Goal: Transaction & Acquisition: Download file/media

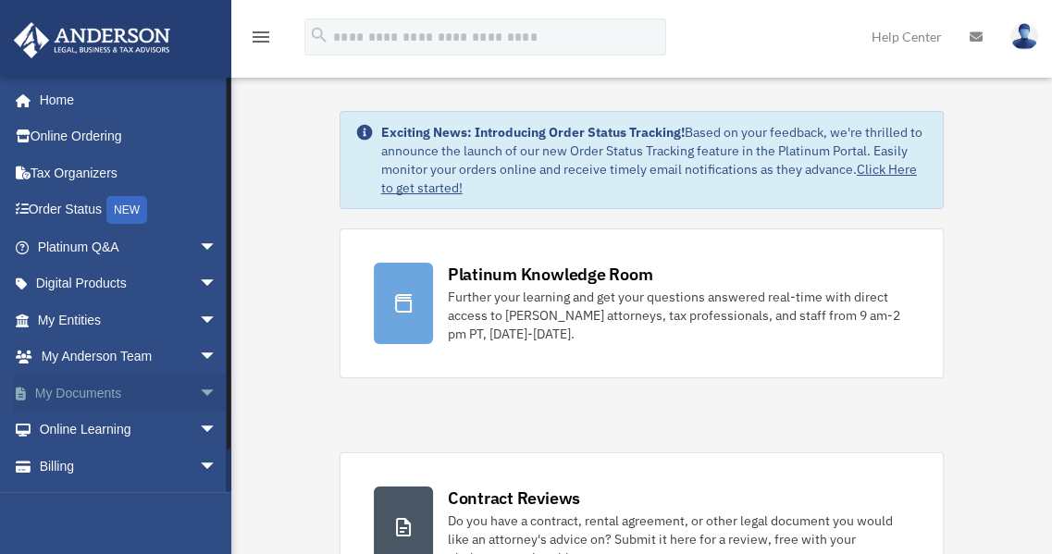
click at [200, 395] on span "arrow_drop_down" at bounding box center [217, 394] width 37 height 38
click at [73, 434] on link "Box" at bounding box center [135, 430] width 219 height 37
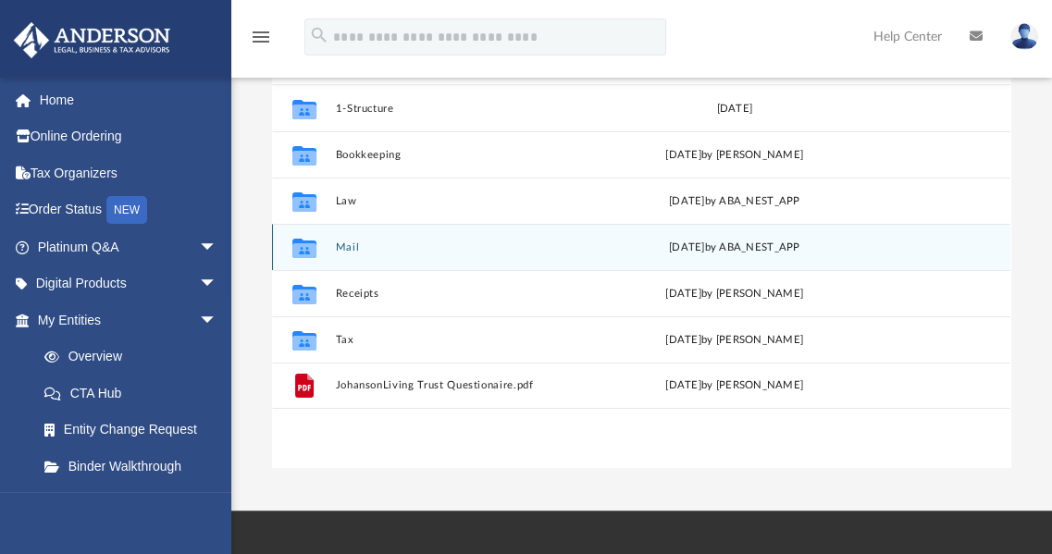
scroll to position [237, 0]
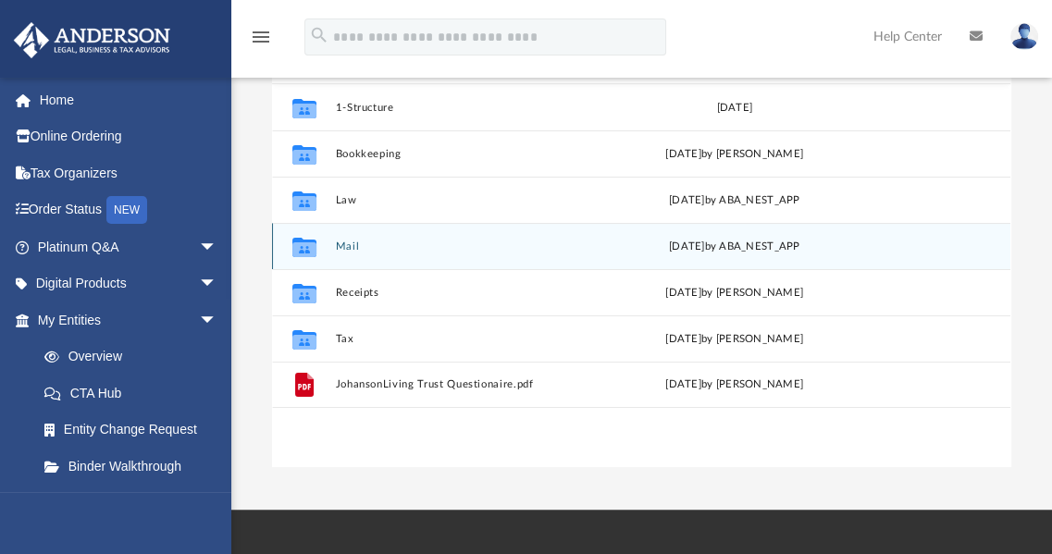
click at [410, 266] on div "Collaborated Folder Mail Tue Sep 23 2025 by ABA_NEST_APP" at bounding box center [641, 246] width 739 height 46
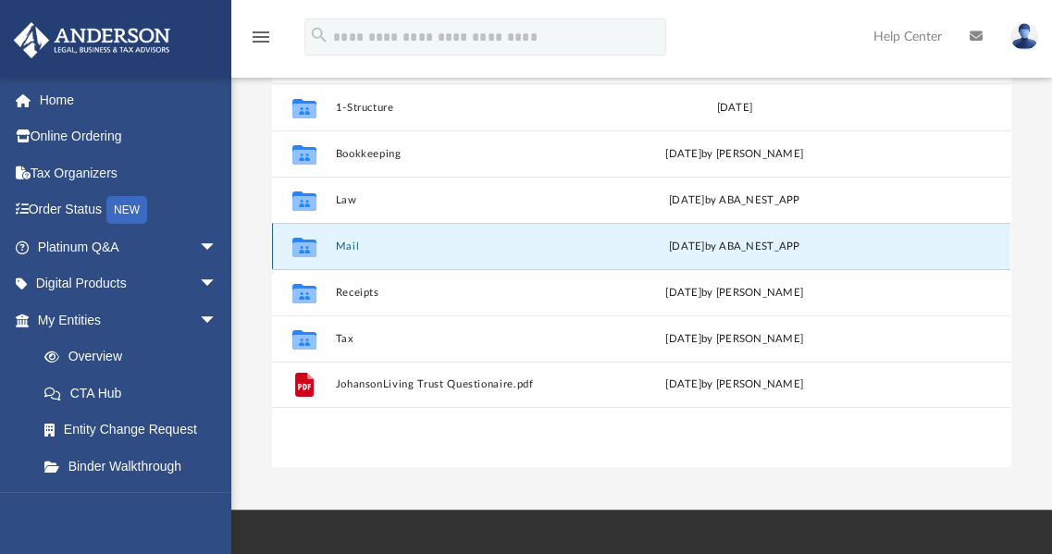
click at [417, 247] on button "Mail" at bounding box center [466, 247] width 261 height 12
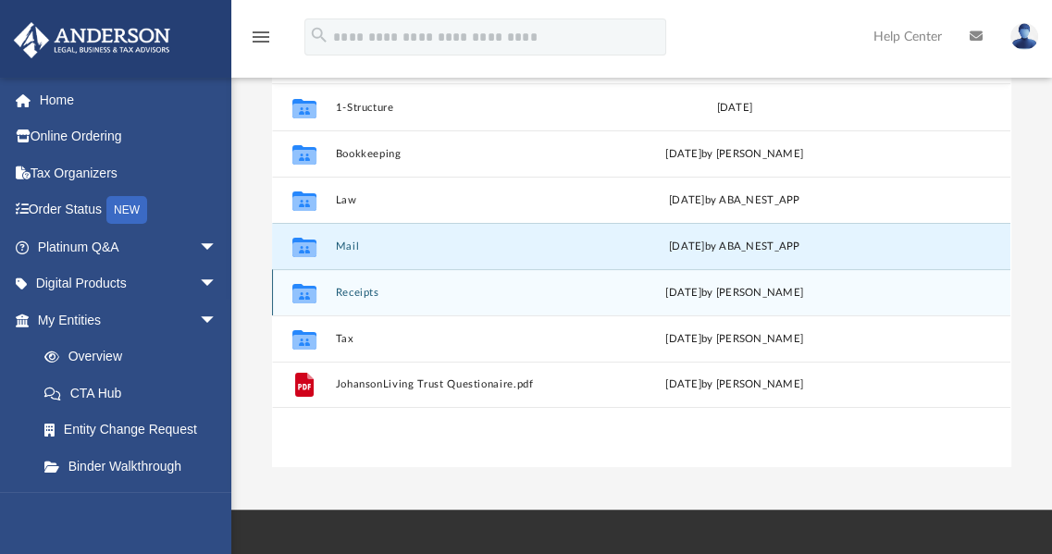
click at [380, 305] on div "Collaborated Folder Receipts Sat Dec 7 2019 by JENS JOHANSON" at bounding box center [641, 292] width 739 height 46
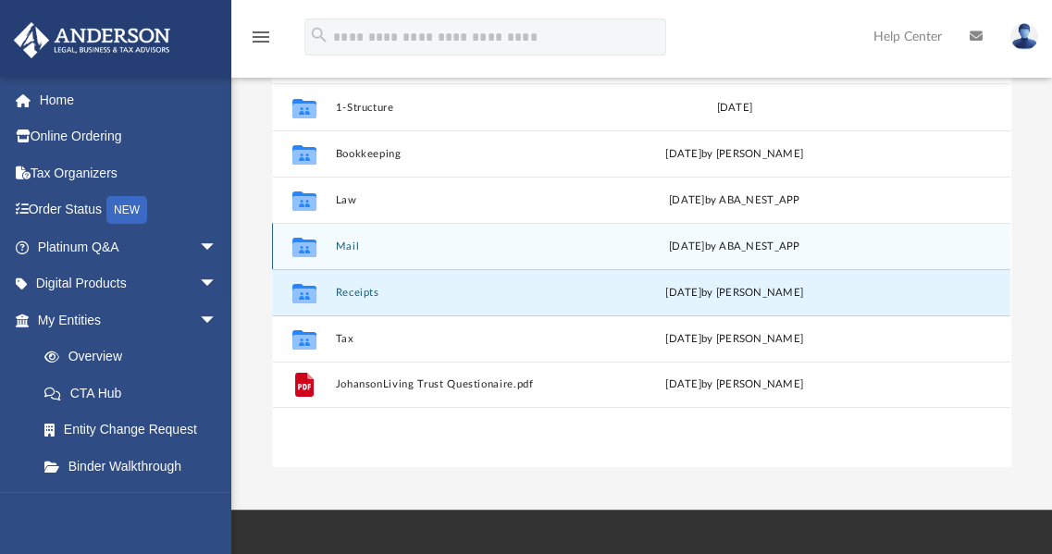
click at [371, 249] on button "Mail" at bounding box center [466, 247] width 261 height 12
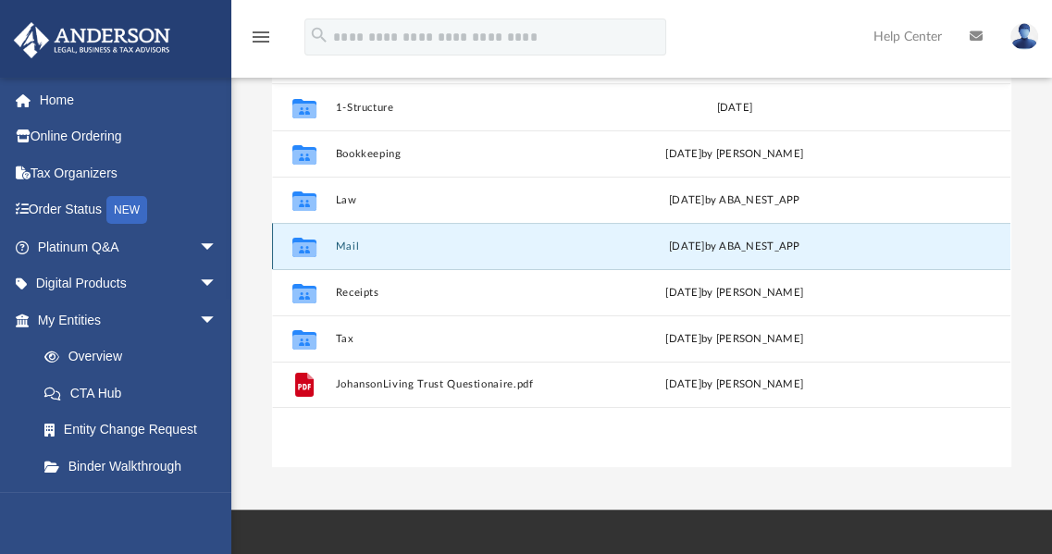
click at [371, 249] on button "Mail" at bounding box center [466, 247] width 261 height 12
click at [346, 245] on button "Mail" at bounding box center [466, 247] width 261 height 12
click at [355, 241] on button "Mail" at bounding box center [466, 247] width 261 height 12
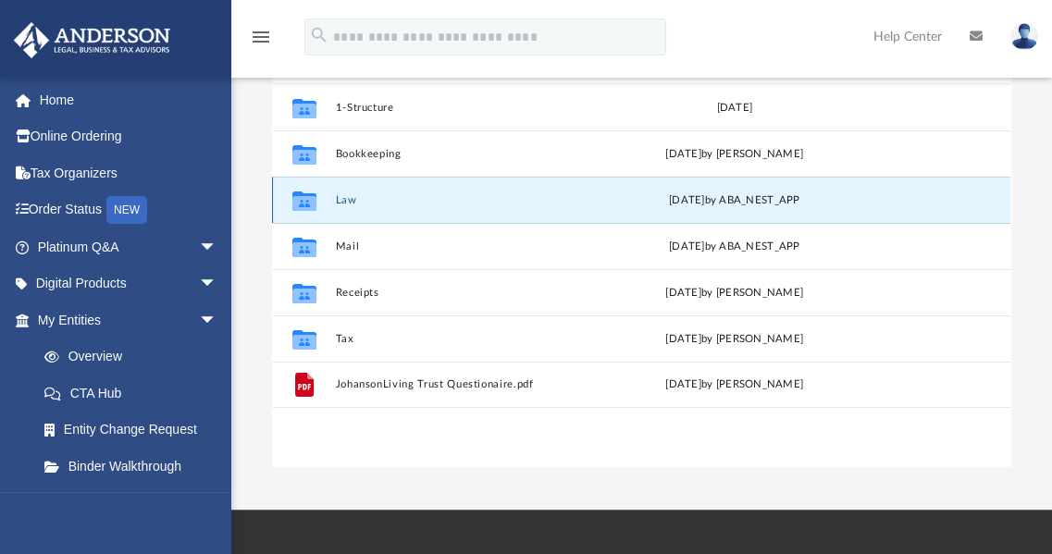
click at [398, 205] on button "Law" at bounding box center [466, 200] width 261 height 12
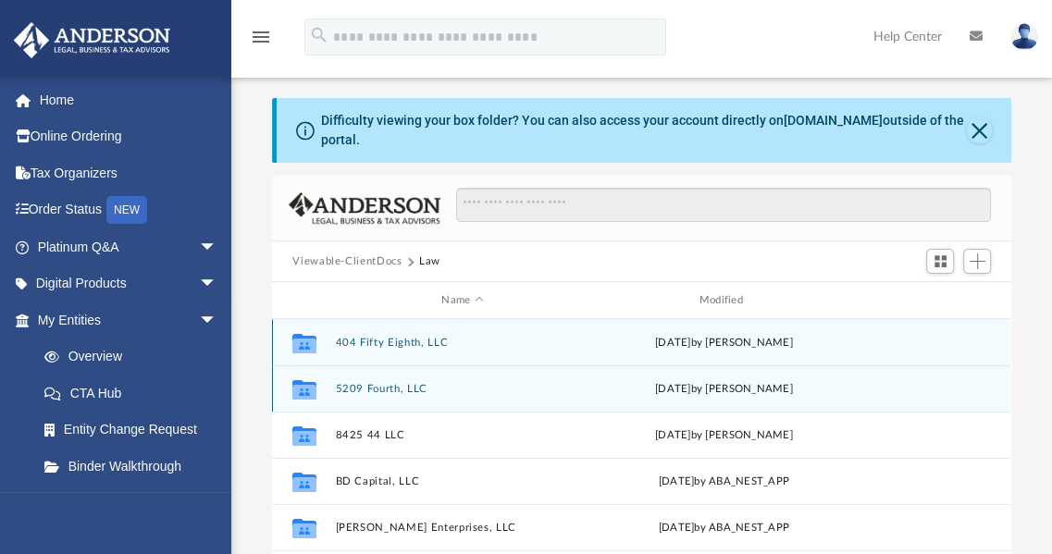
scroll to position [0, 0]
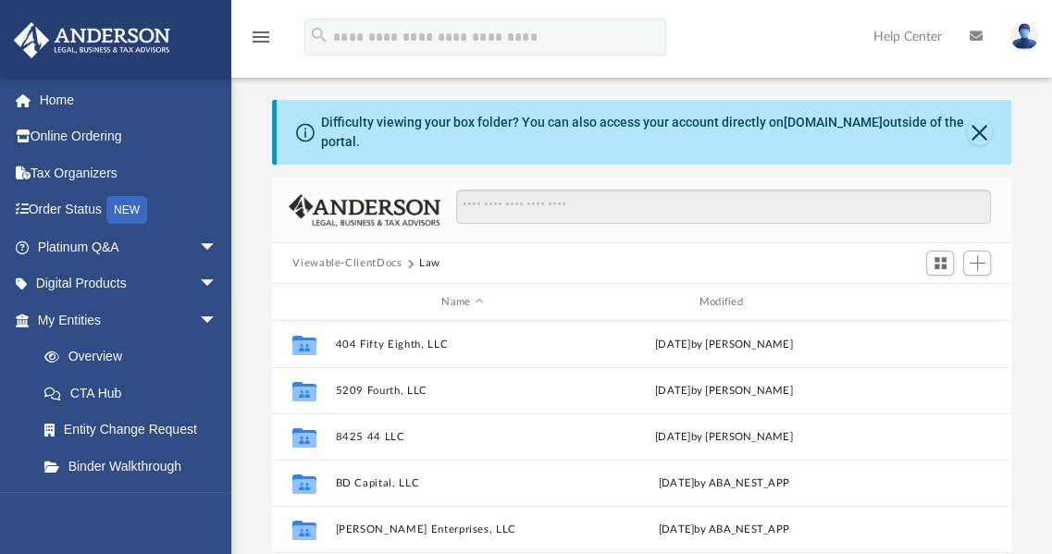
click at [364, 267] on button "Viewable-ClientDocs" at bounding box center [347, 263] width 109 height 17
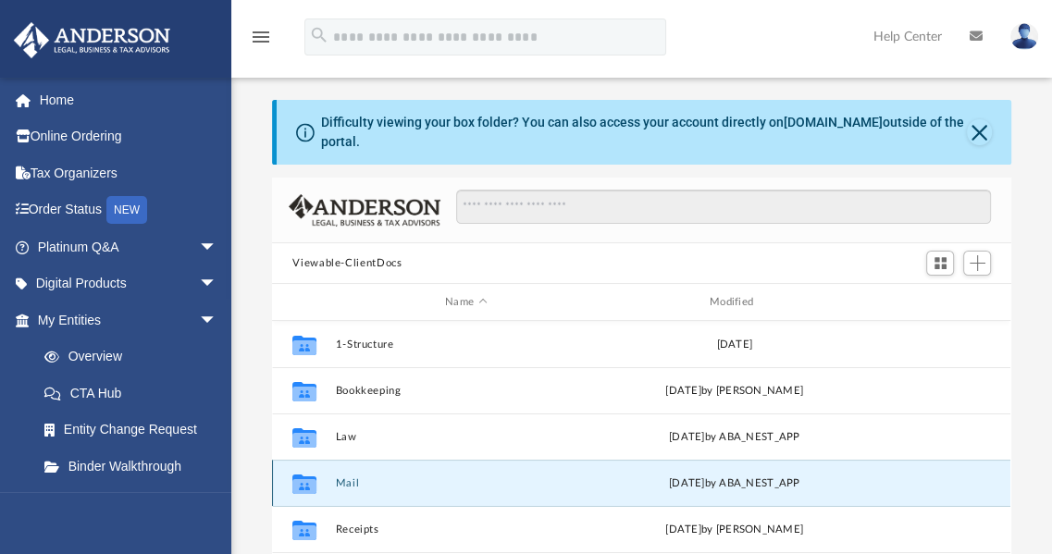
click at [348, 486] on button "Mail" at bounding box center [466, 484] width 261 height 12
click at [441, 482] on button "Mail" at bounding box center [466, 484] width 261 height 12
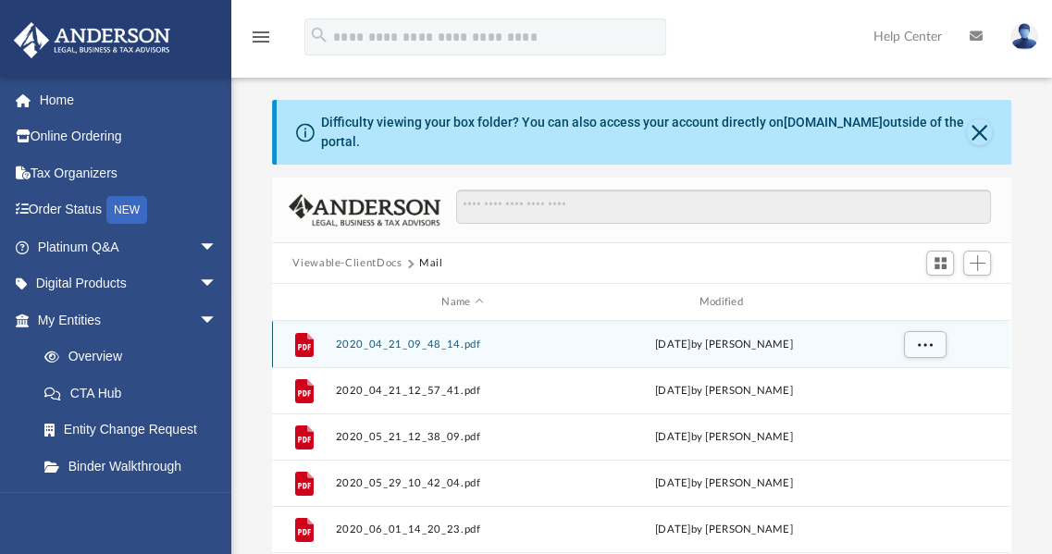
scroll to position [350, 725]
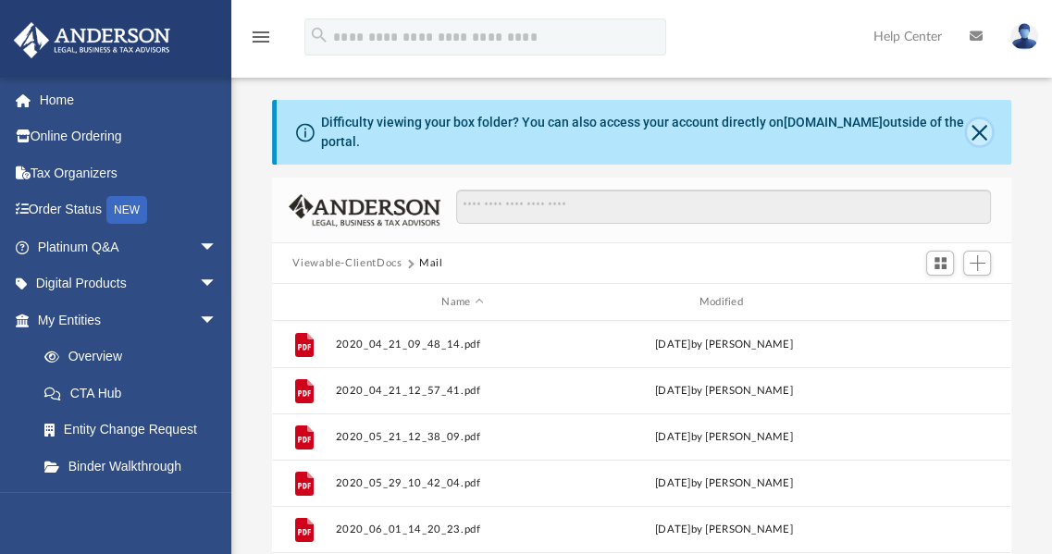
click at [973, 128] on button "Close" at bounding box center [979, 132] width 24 height 26
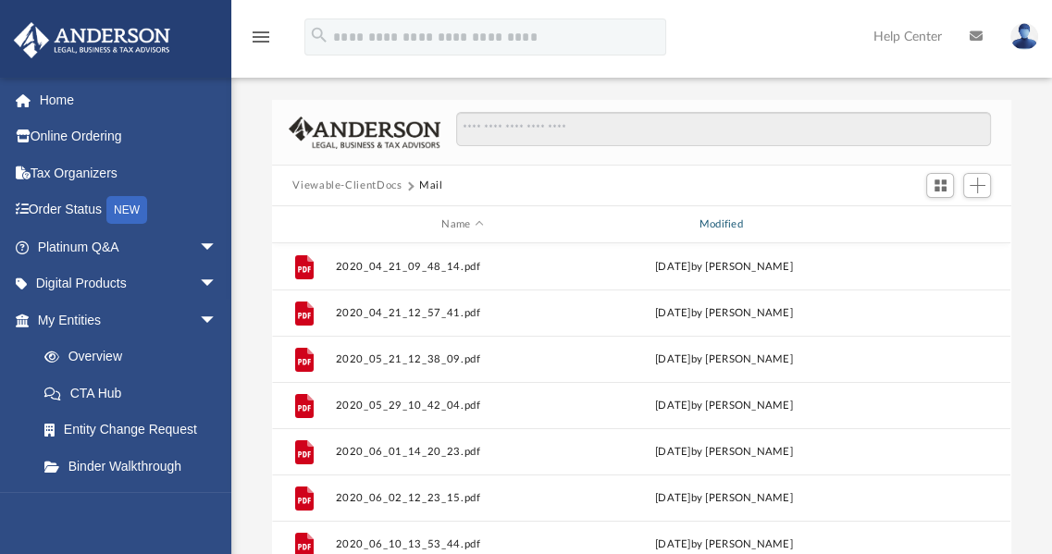
click at [718, 226] on div "Modified" at bounding box center [724, 225] width 255 height 17
click at [748, 222] on span "Modified" at bounding box center [748, 223] width 7 height 7
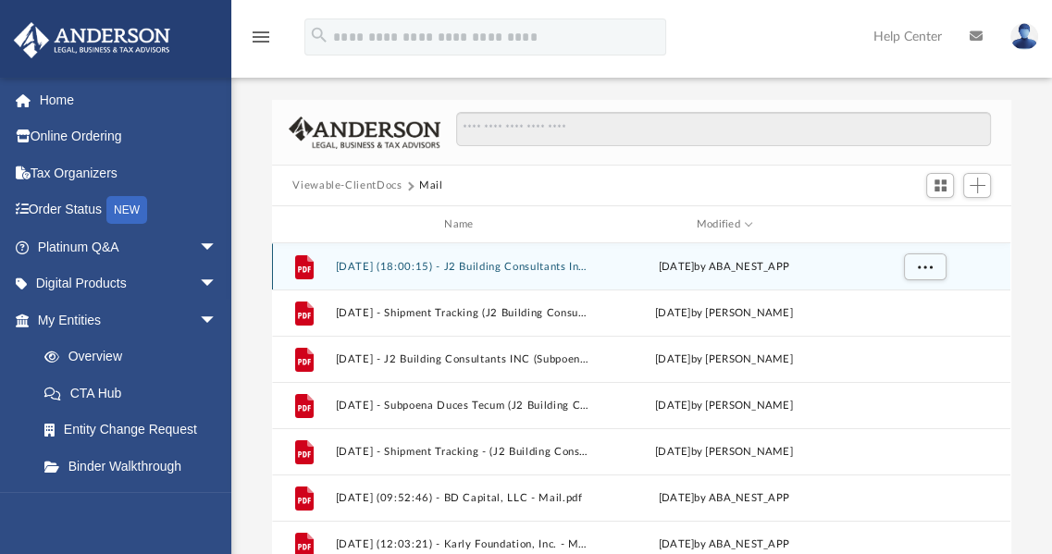
click at [520, 265] on button "2025.09.23 (18:00:15) - J2 Building Consultants Inc - Mail.pdf" at bounding box center [463, 267] width 254 height 12
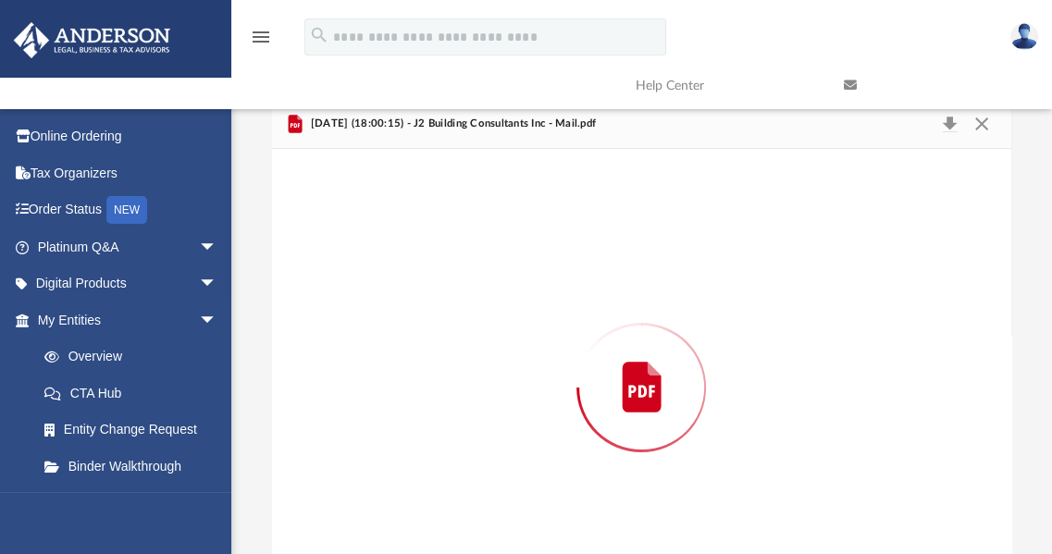
scroll to position [72, 0]
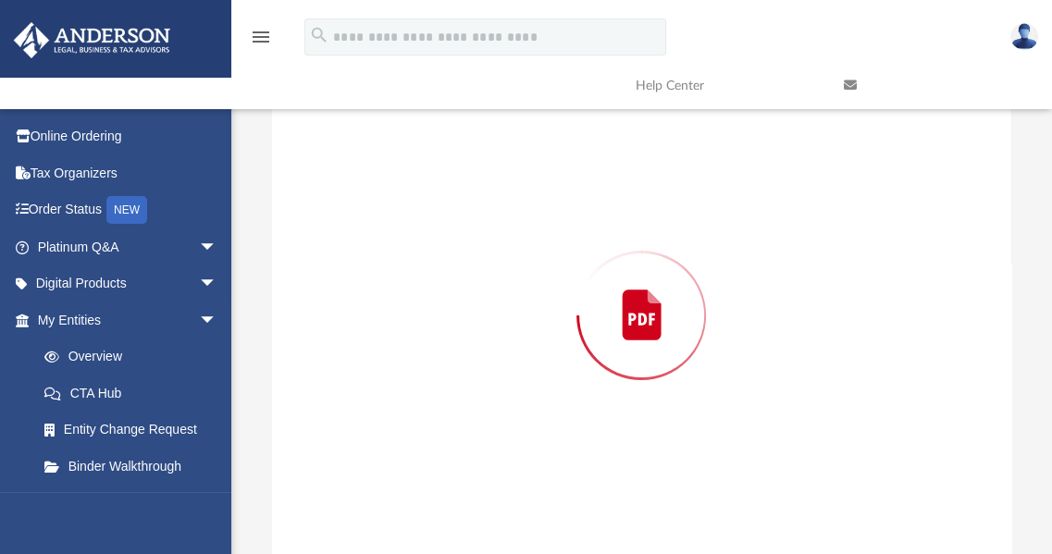
click at [520, 265] on div "Preview" at bounding box center [641, 316] width 739 height 478
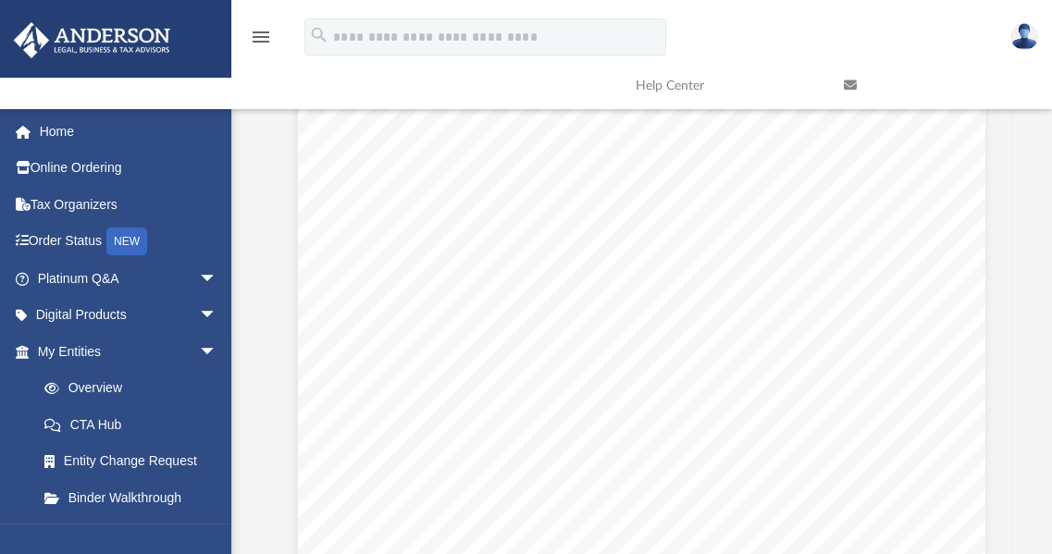
scroll to position [0, 0]
click at [994, 391] on button "Preview" at bounding box center [991, 388] width 41 height 52
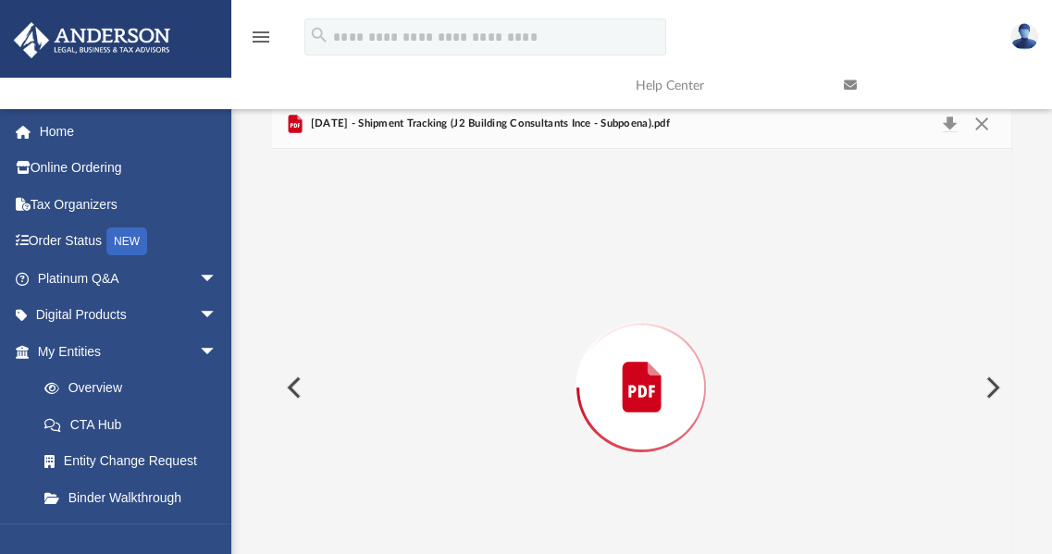
scroll to position [72, 0]
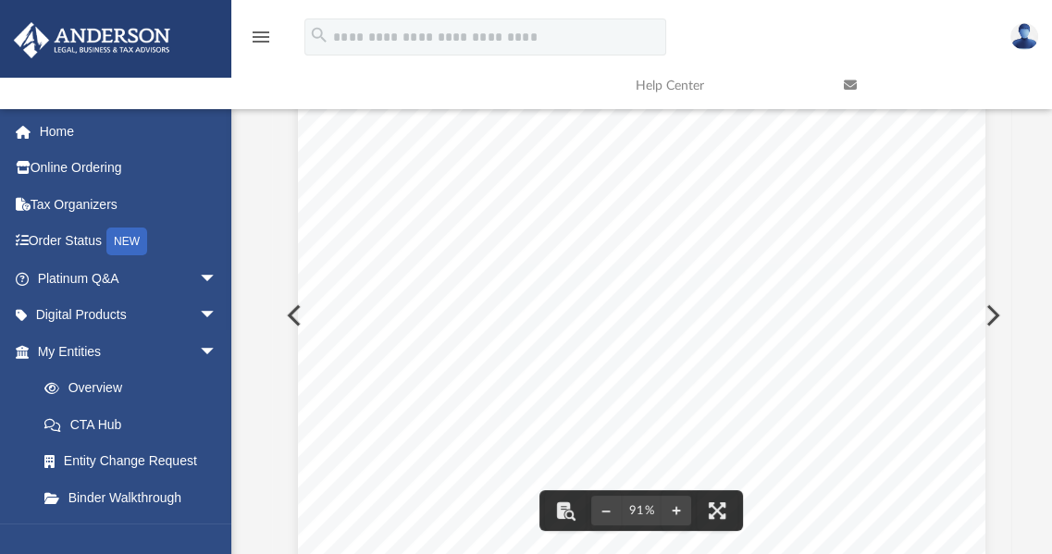
click at [994, 319] on button "Preview" at bounding box center [991, 316] width 41 height 52
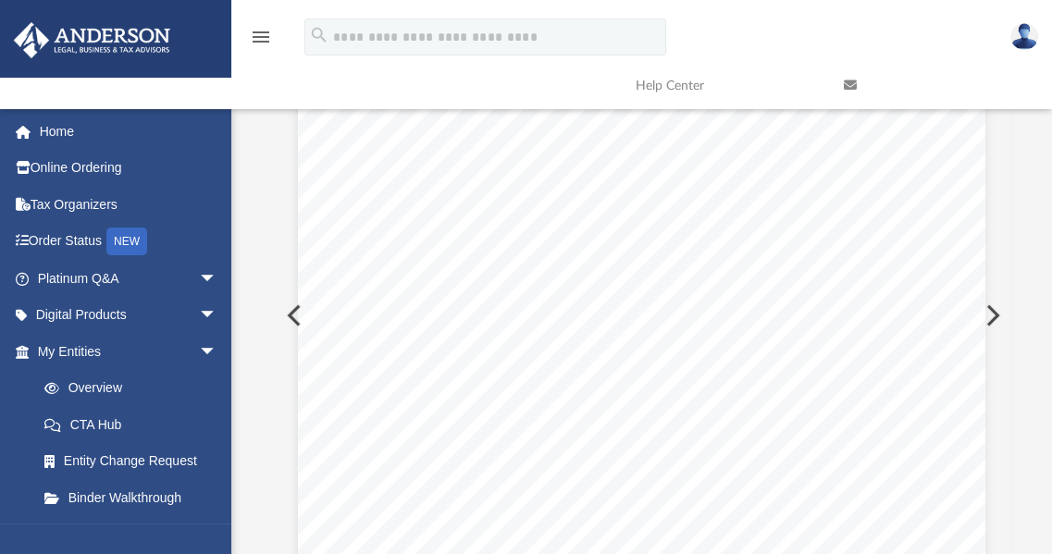
click at [996, 318] on button "Preview" at bounding box center [991, 316] width 41 height 52
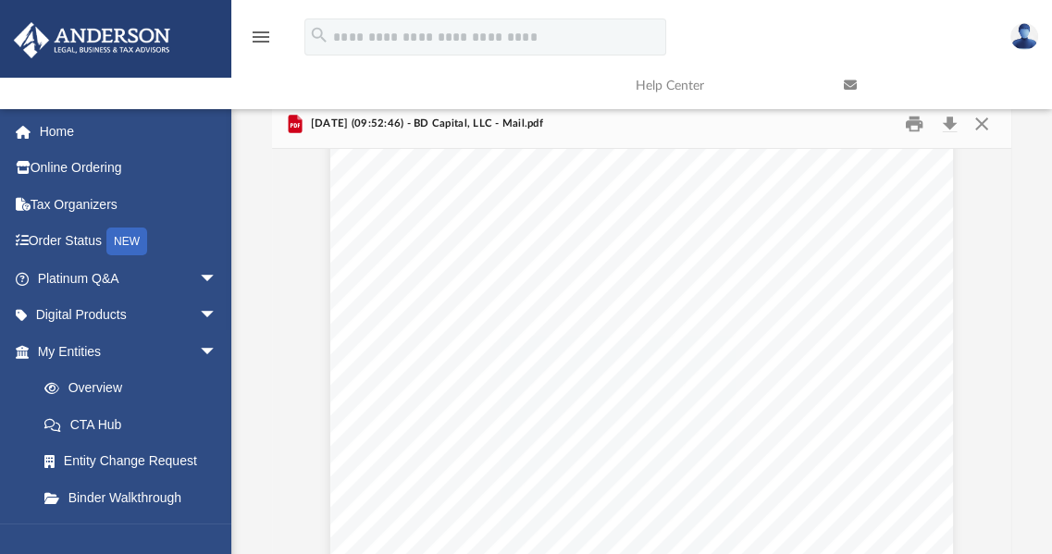
scroll to position [0, 0]
click at [996, 380] on button "Preview" at bounding box center [991, 388] width 41 height 52
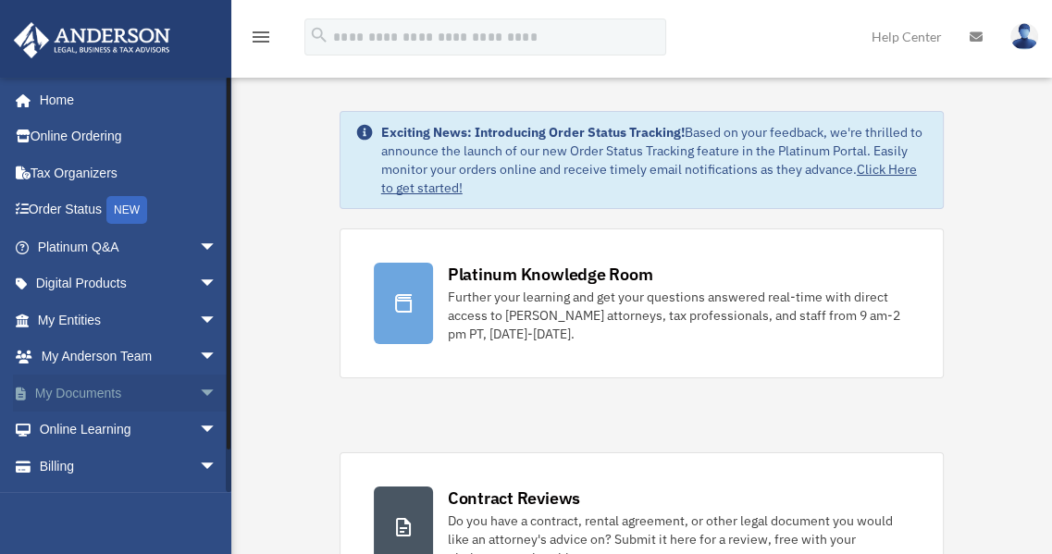
click at [199, 393] on span "arrow_drop_down" at bounding box center [217, 394] width 37 height 38
click at [80, 431] on link "Box" at bounding box center [135, 430] width 219 height 37
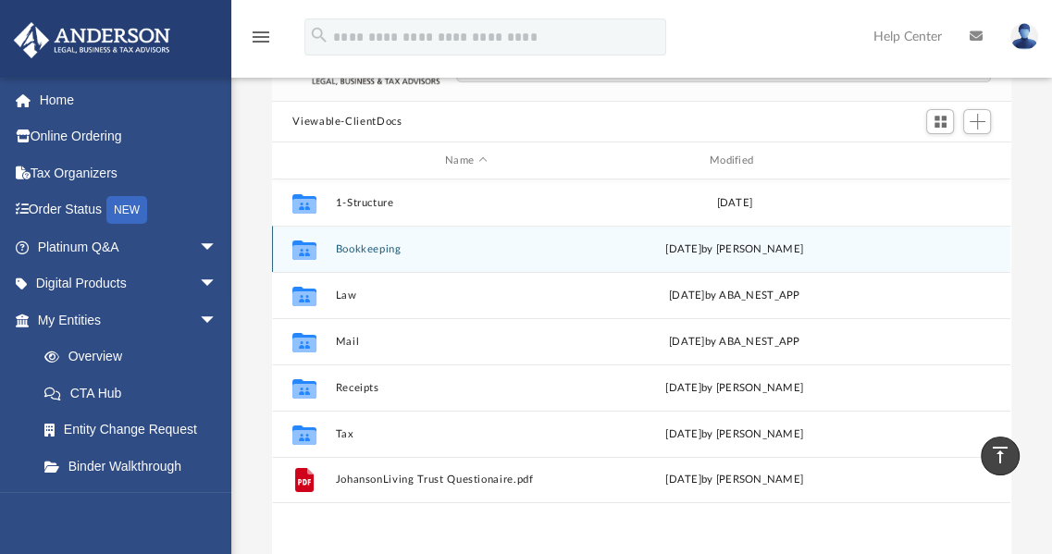
scroll to position [143, 0]
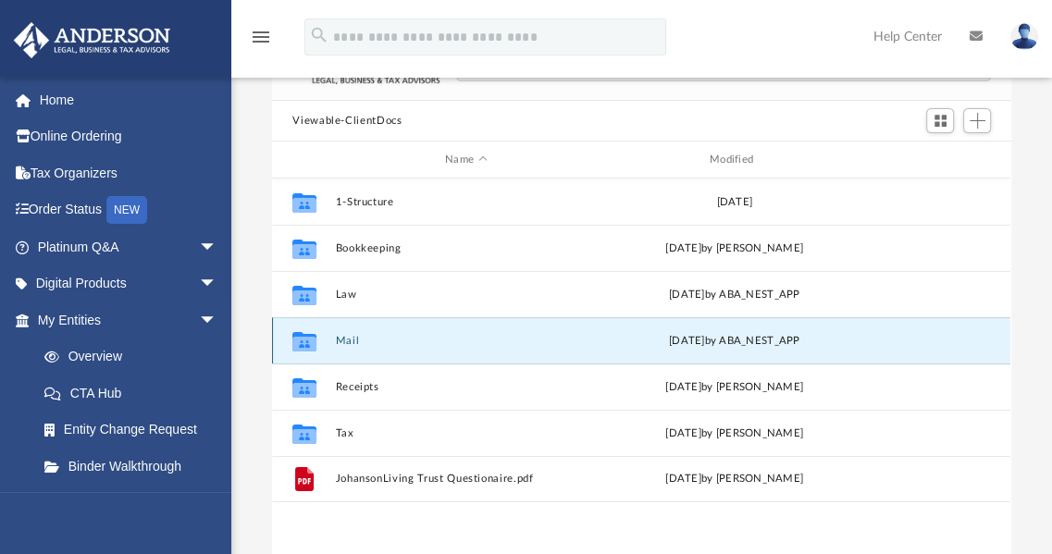
click at [349, 341] on button "Mail" at bounding box center [466, 341] width 261 height 12
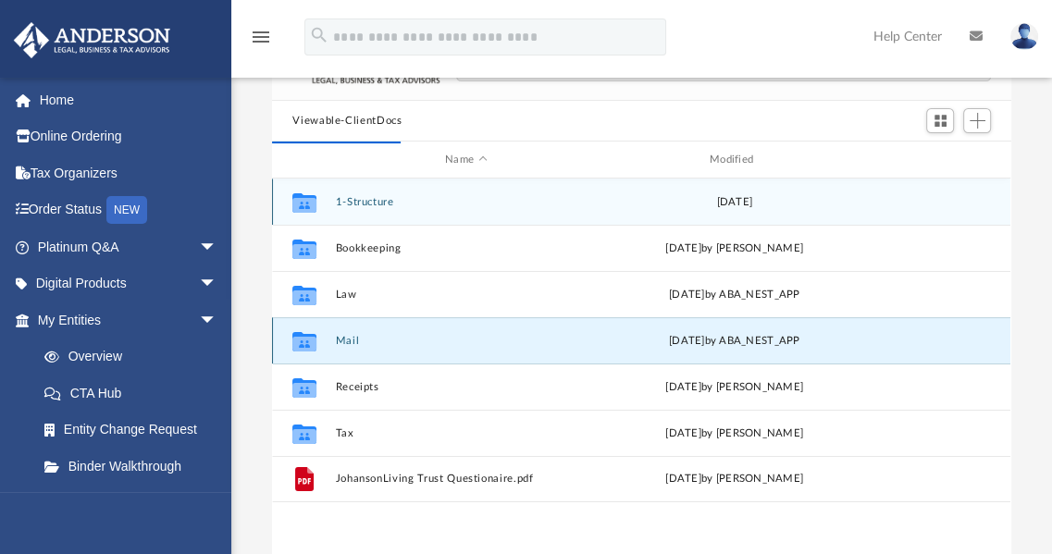
scroll to position [350, 725]
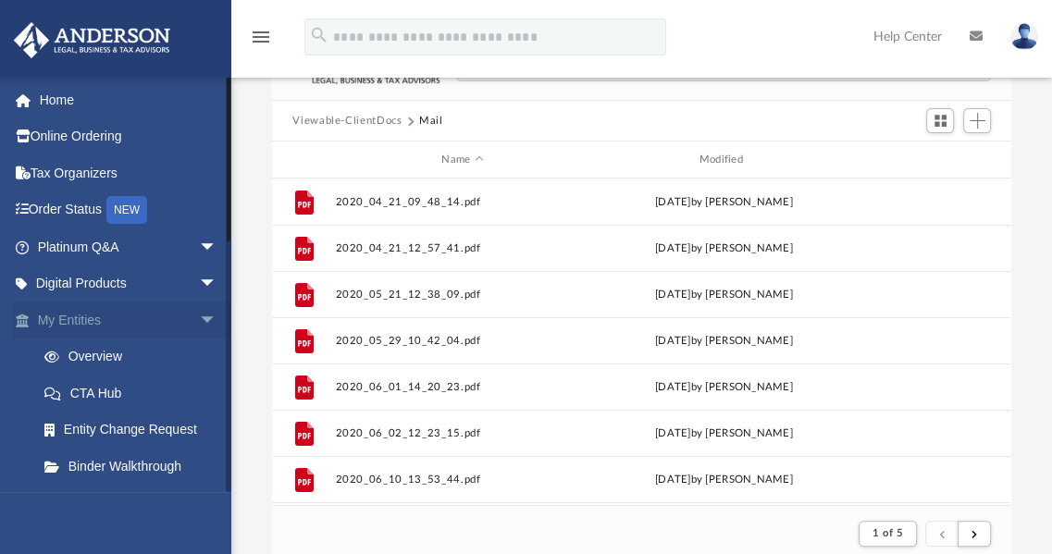
click at [199, 320] on span "arrow_drop_down" at bounding box center [217, 321] width 37 height 38
click at [199, 320] on span "arrow_drop_up" at bounding box center [217, 321] width 37 height 38
click at [199, 285] on span "arrow_drop_down" at bounding box center [217, 285] width 37 height 38
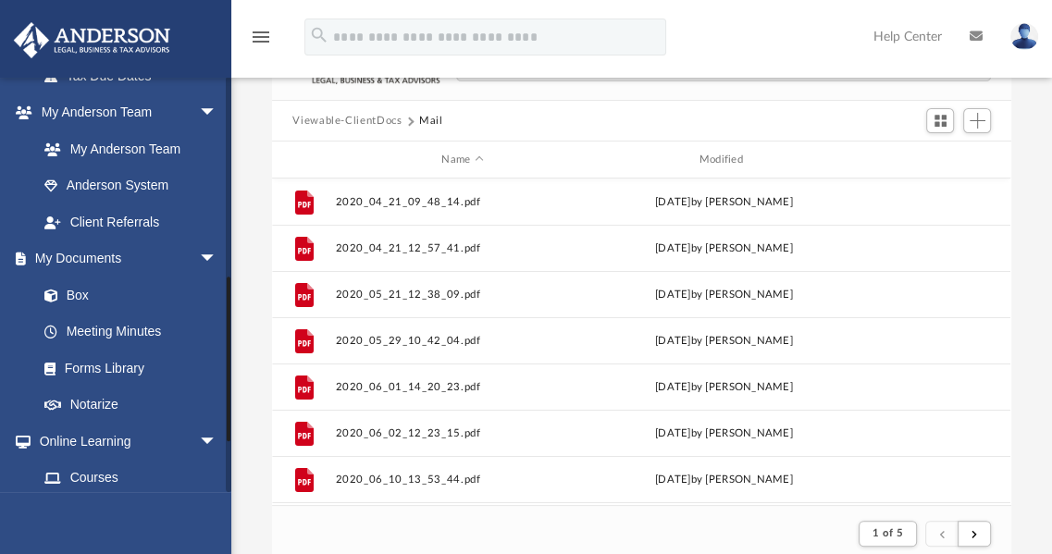
scroll to position [618, 0]
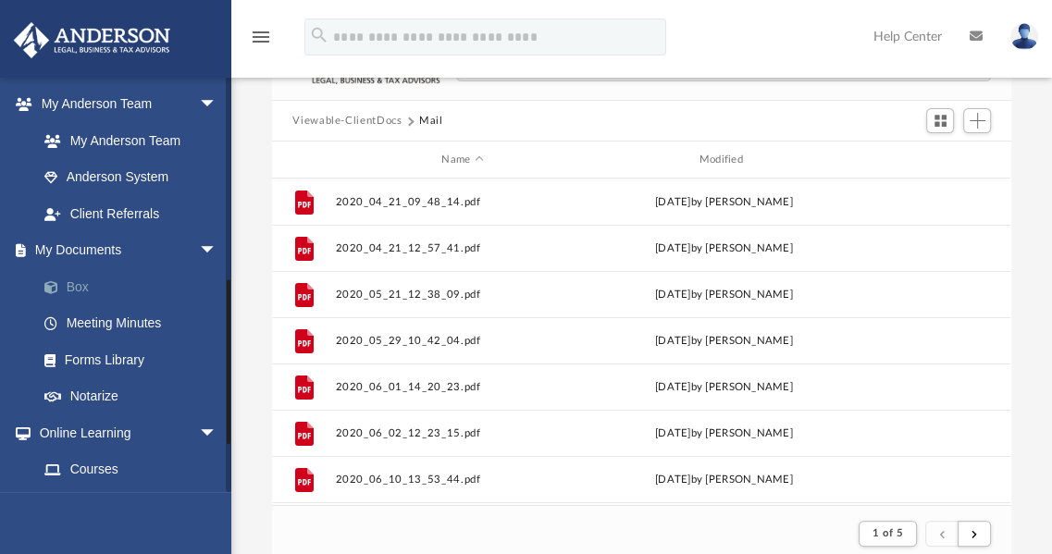
click at [83, 293] on link "Box" at bounding box center [135, 286] width 219 height 37
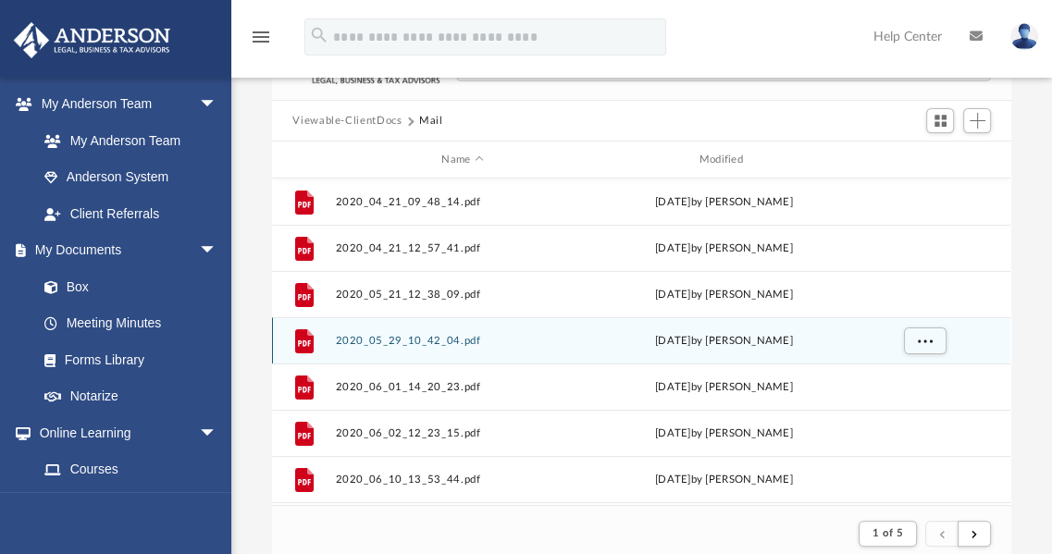
scroll to position [0, 0]
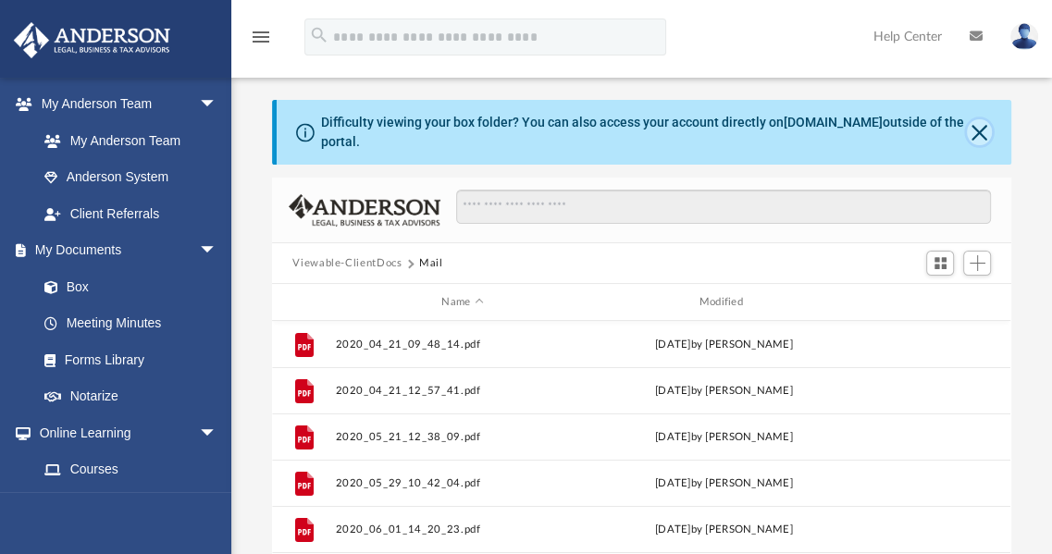
click at [978, 131] on button "Close" at bounding box center [979, 132] width 24 height 26
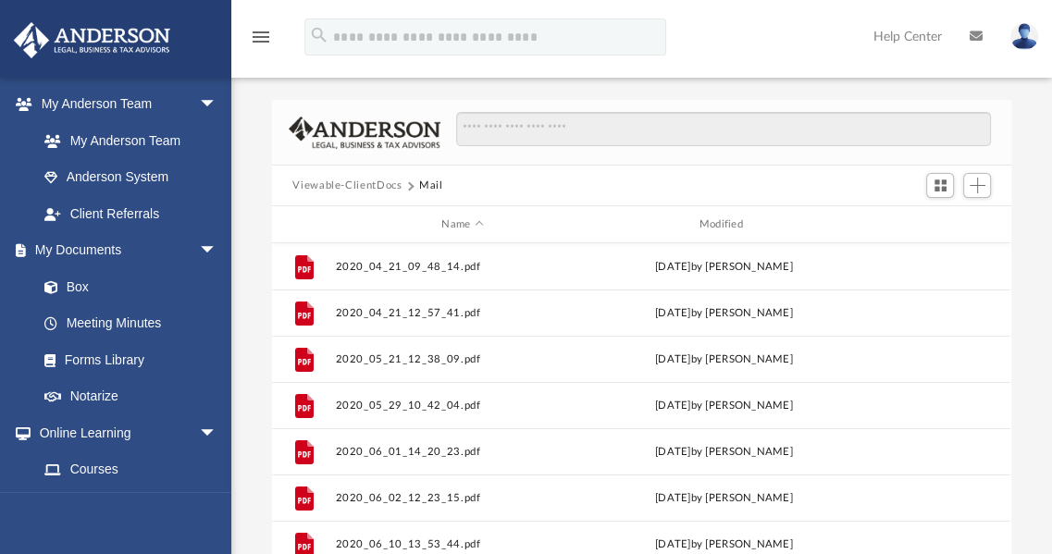
click at [377, 185] on button "Viewable-ClientDocs" at bounding box center [347, 186] width 109 height 17
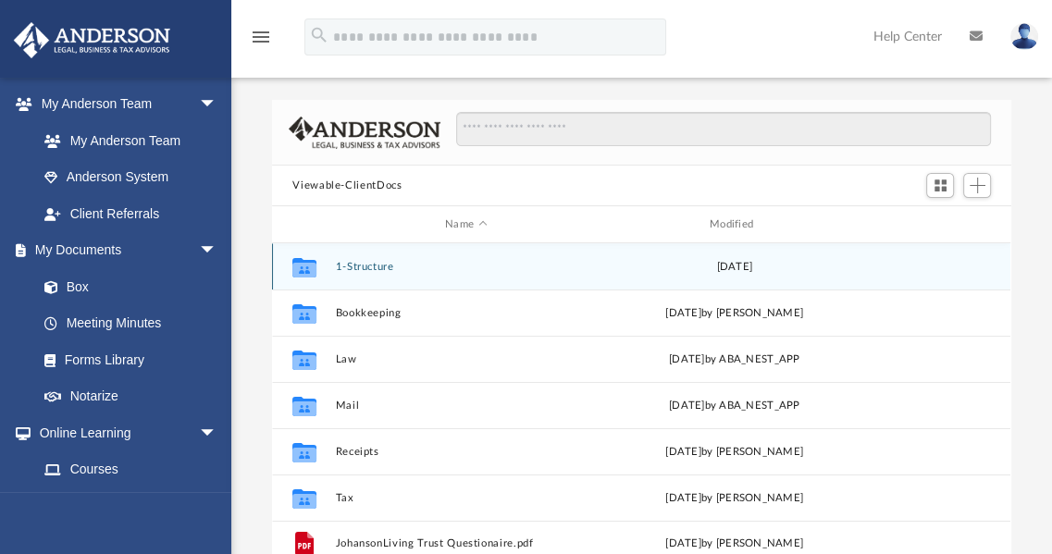
scroll to position [406, 725]
click at [367, 262] on button "1-Structure" at bounding box center [466, 267] width 261 height 12
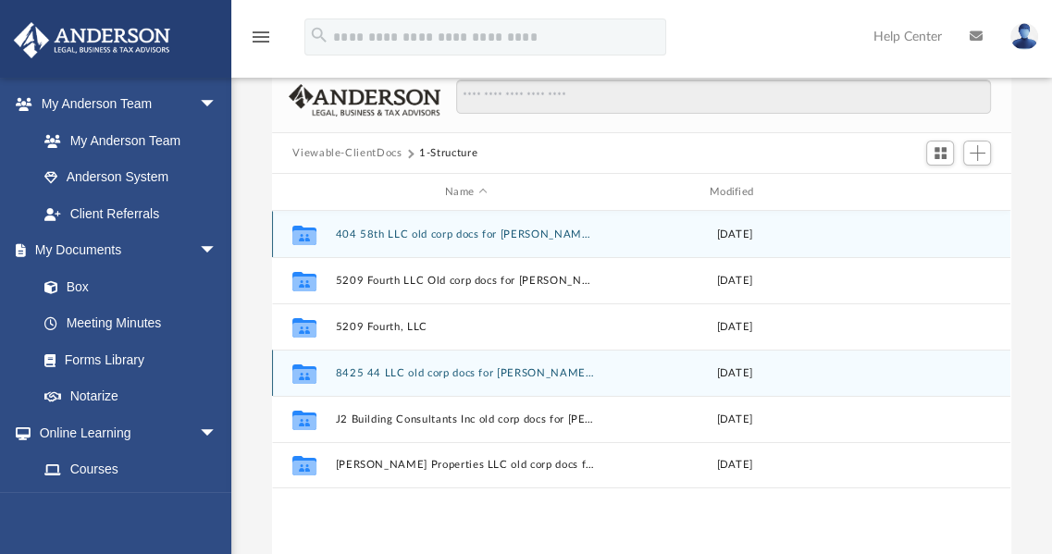
scroll to position [5, 0]
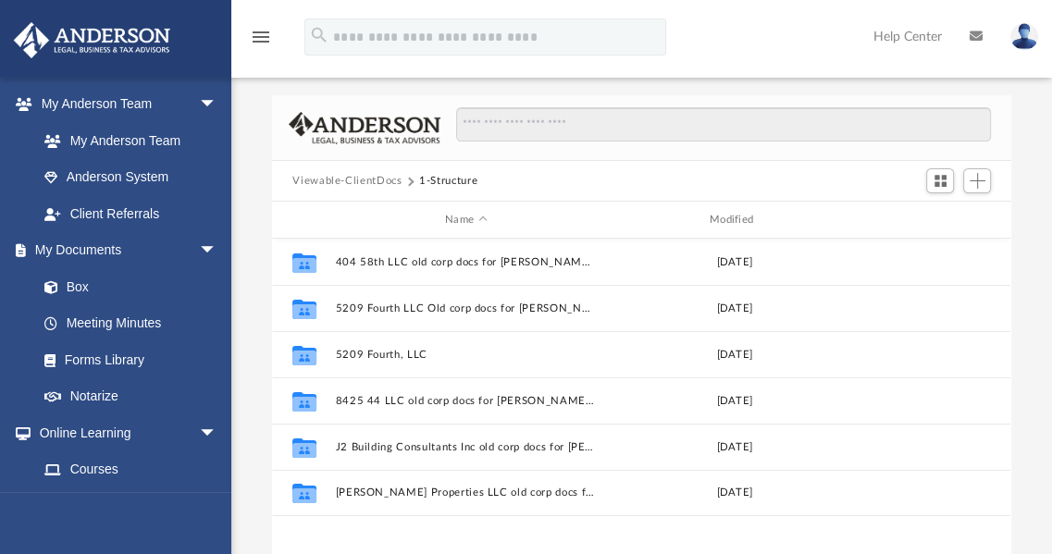
click at [364, 182] on button "Viewable-ClientDocs" at bounding box center [347, 181] width 109 height 17
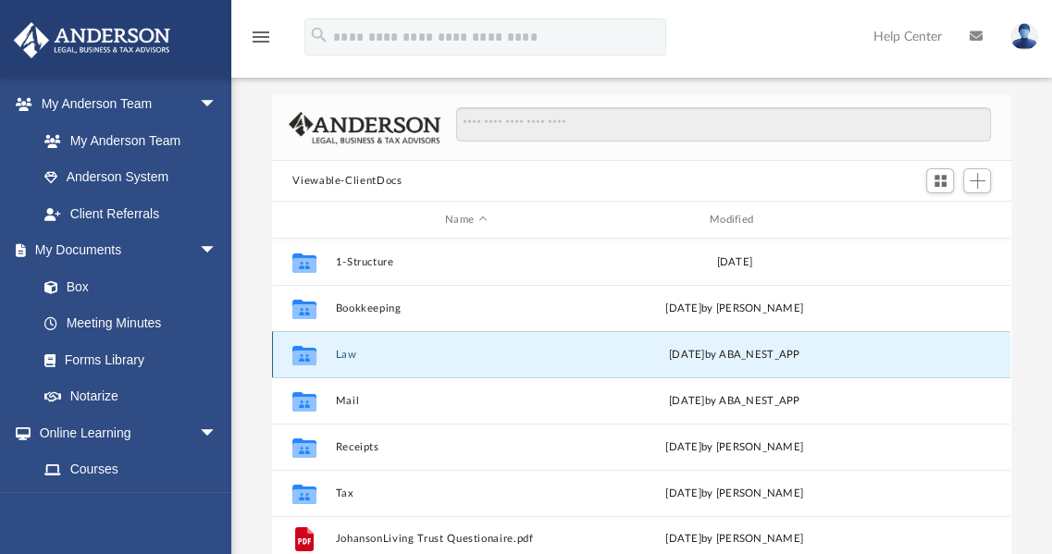
click at [345, 355] on button "Law" at bounding box center [466, 355] width 261 height 12
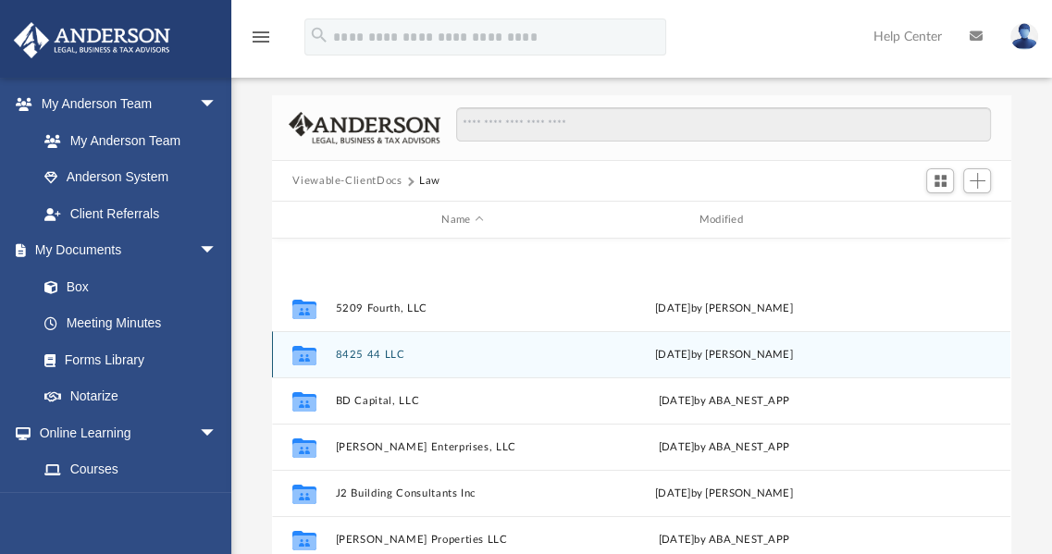
scroll to position [126, 0]
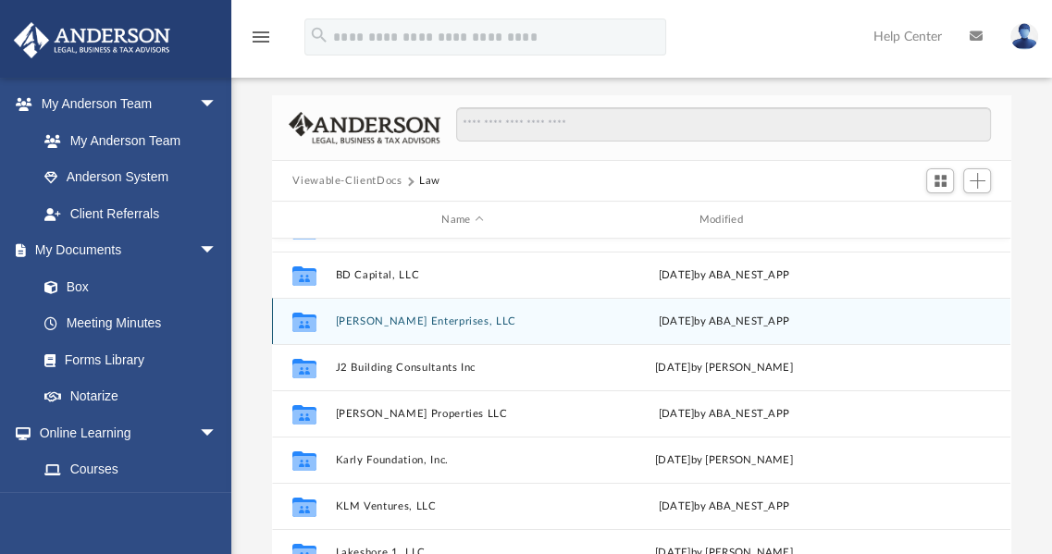
click at [392, 323] on button "Conrad Enterprises, LLC" at bounding box center [463, 322] width 254 height 12
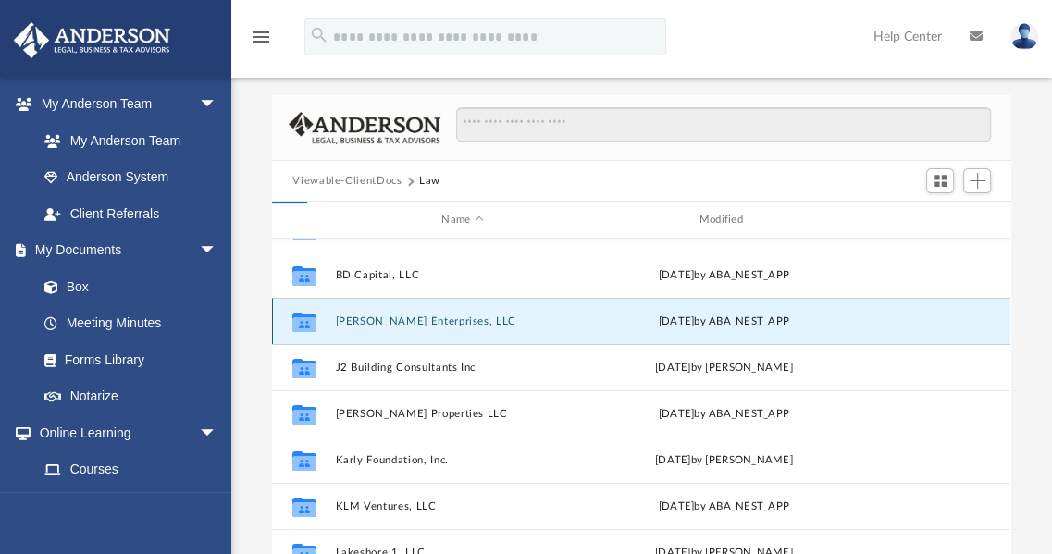
scroll to position [0, 0]
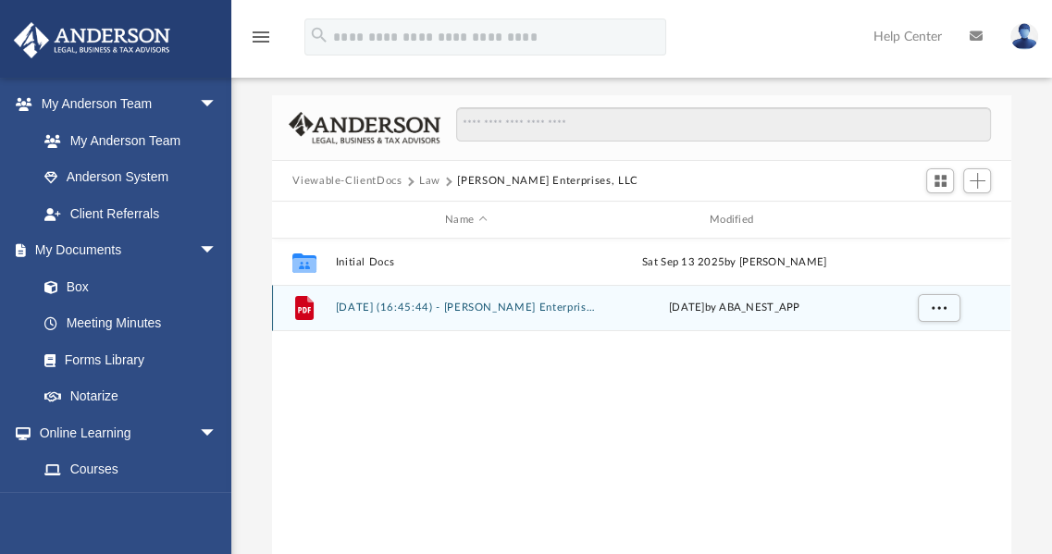
click at [470, 305] on button "2025.09.22 (16:45:44) - Conrad Enterprises, LLC - EIN Letter from IRS.pdf" at bounding box center [466, 308] width 261 height 12
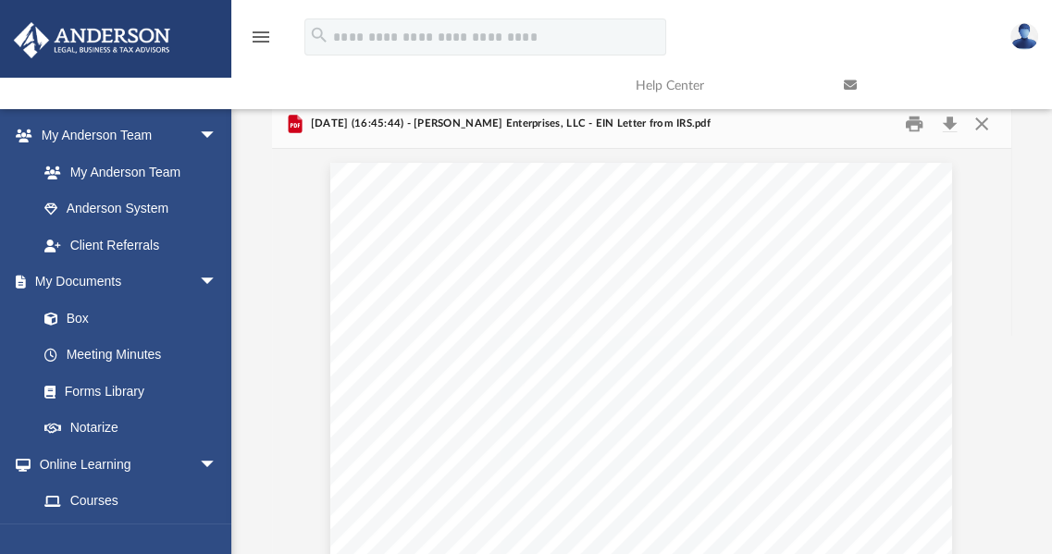
click at [953, 119] on link at bounding box center [934, 85] width 208 height 73
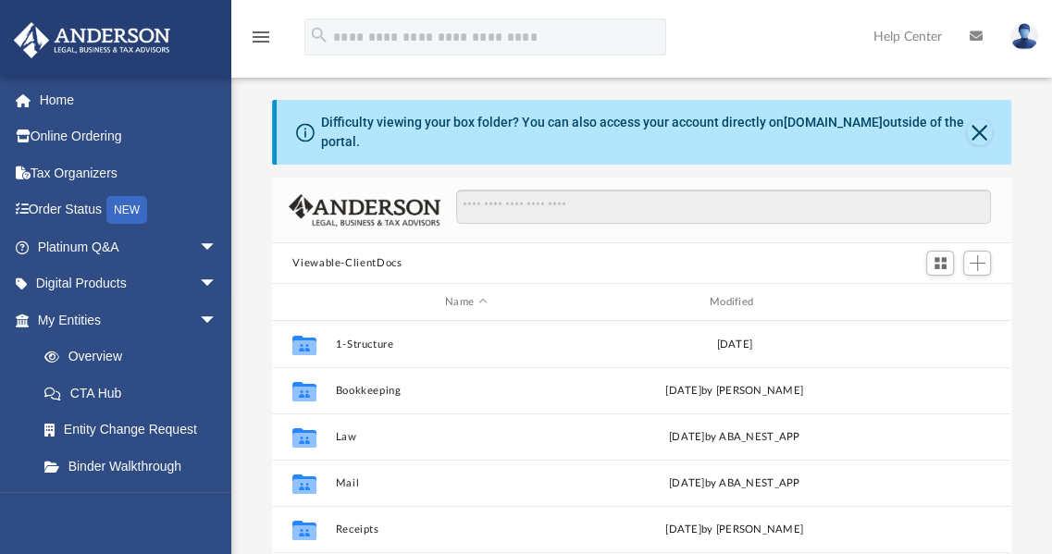
scroll to position [406, 725]
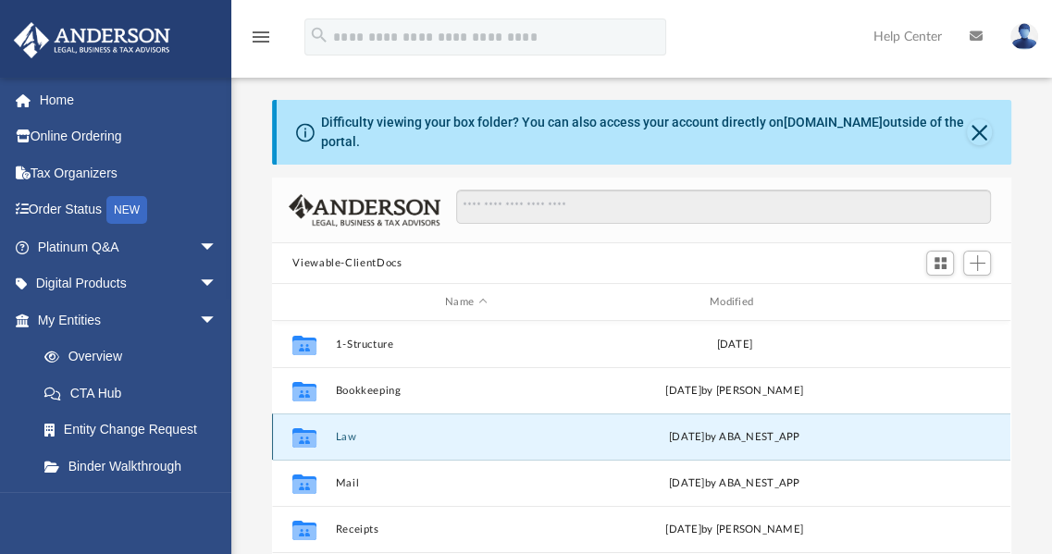
click at [362, 433] on button "Law" at bounding box center [466, 437] width 261 height 12
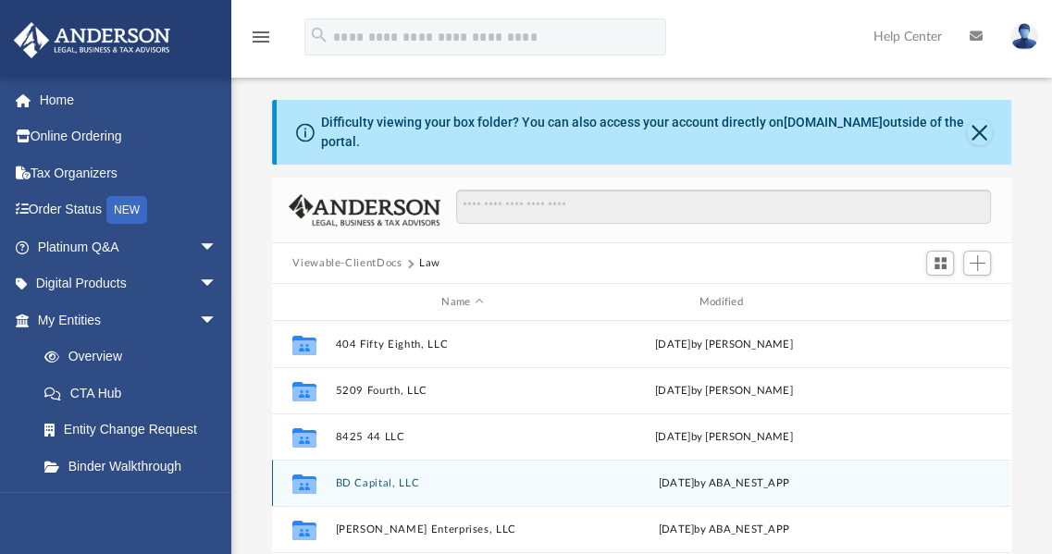
scroll to position [126, 0]
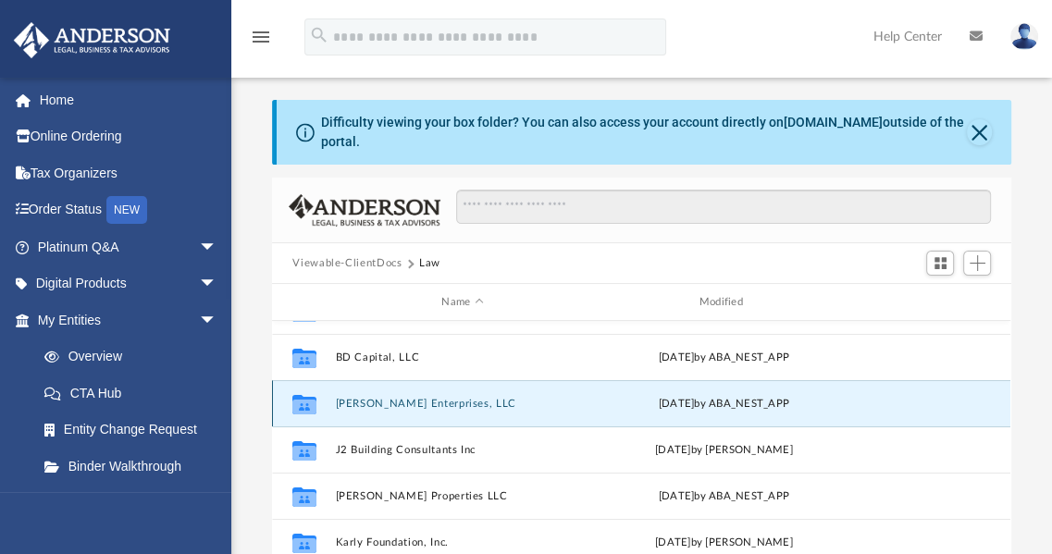
click at [405, 404] on button "[PERSON_NAME] Enterprises, LLC" at bounding box center [463, 404] width 254 height 12
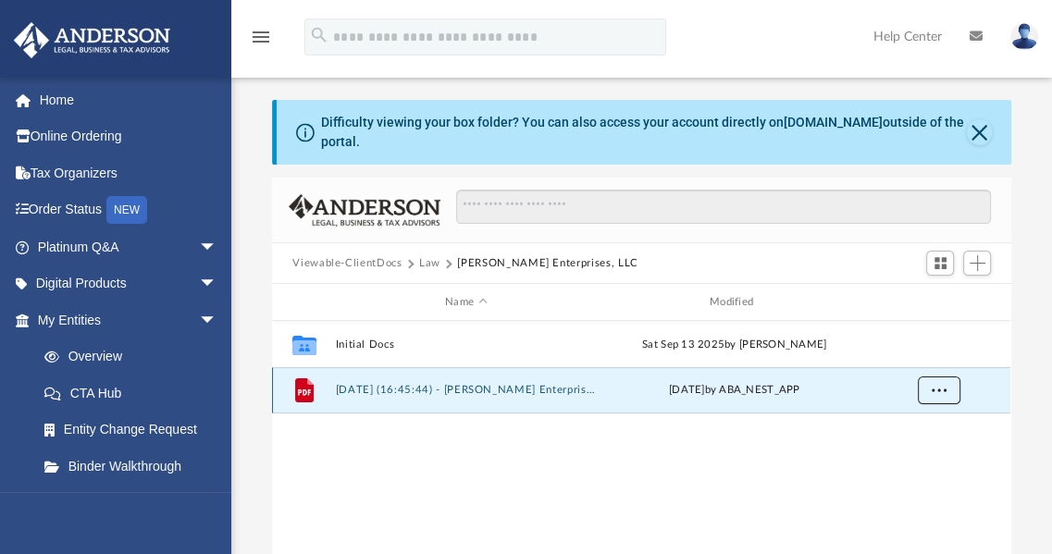
click at [943, 392] on span "More options" at bounding box center [939, 390] width 15 height 10
click at [918, 457] on li "Download" at bounding box center [923, 457] width 54 height 19
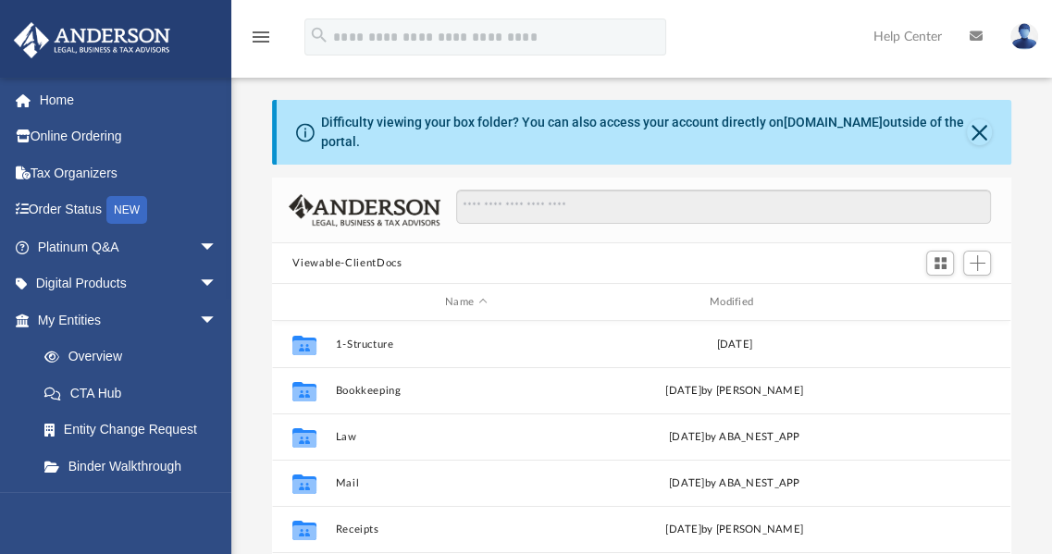
scroll to position [406, 725]
click at [1027, 35] on img at bounding box center [1025, 36] width 28 height 27
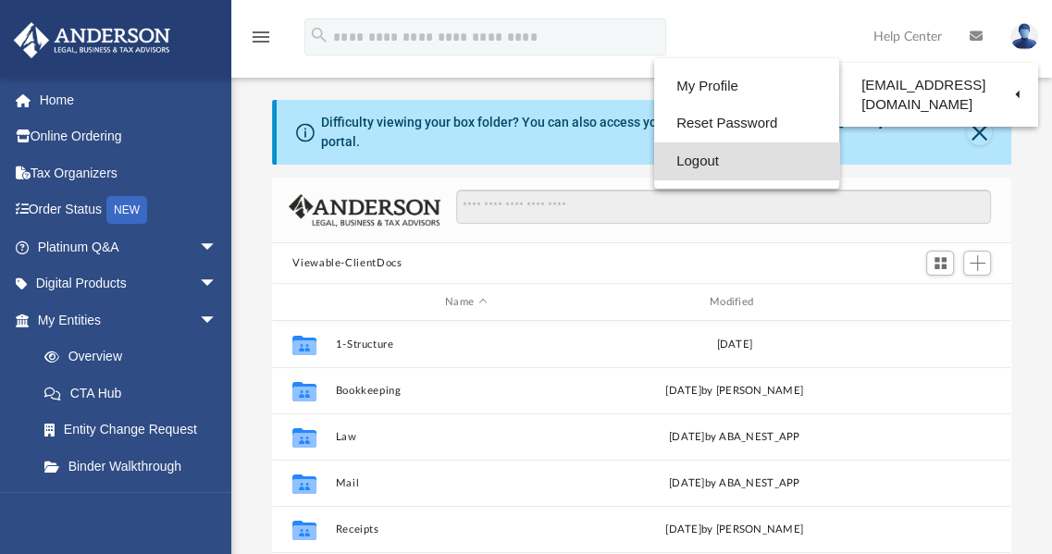
click at [698, 155] on link "Logout" at bounding box center [746, 162] width 185 height 38
